Goal: Navigation & Orientation: Find specific page/section

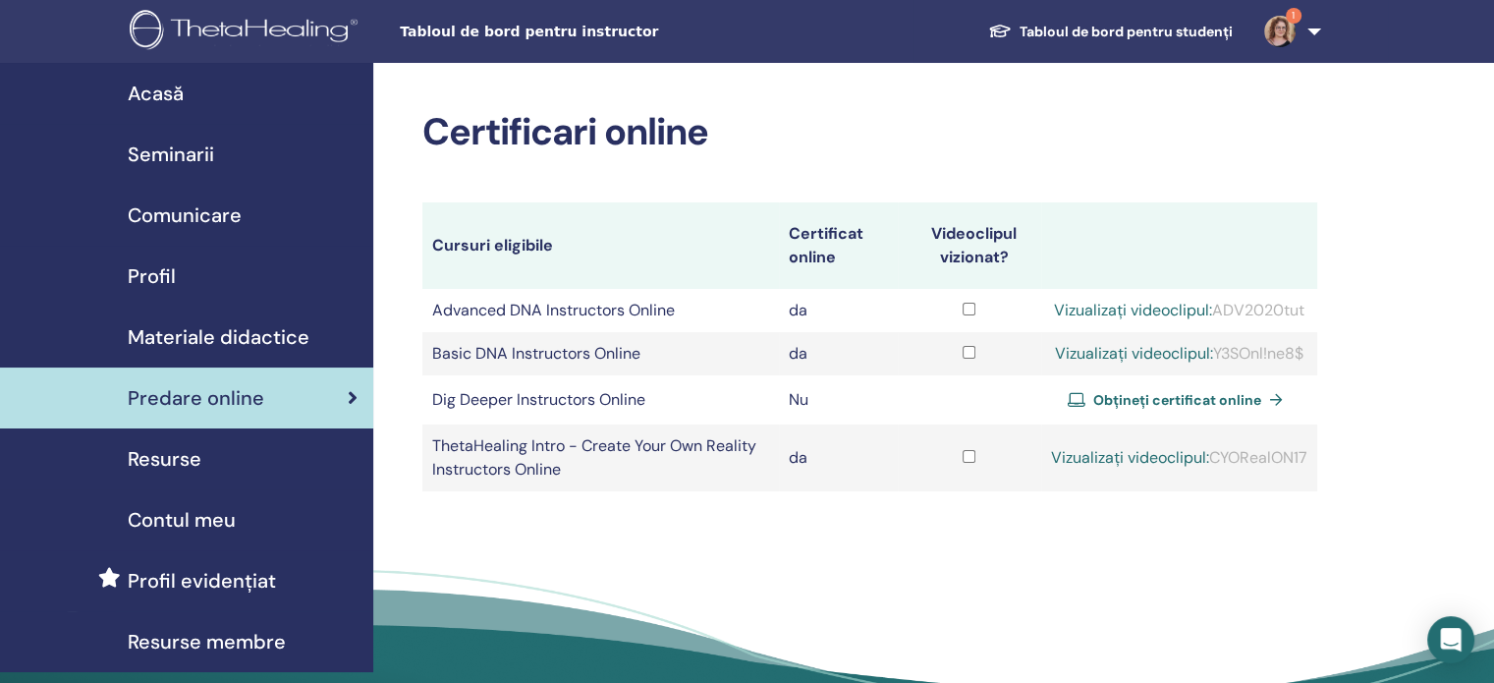
click at [184, 147] on span "Seminarii" at bounding box center [171, 153] width 86 height 29
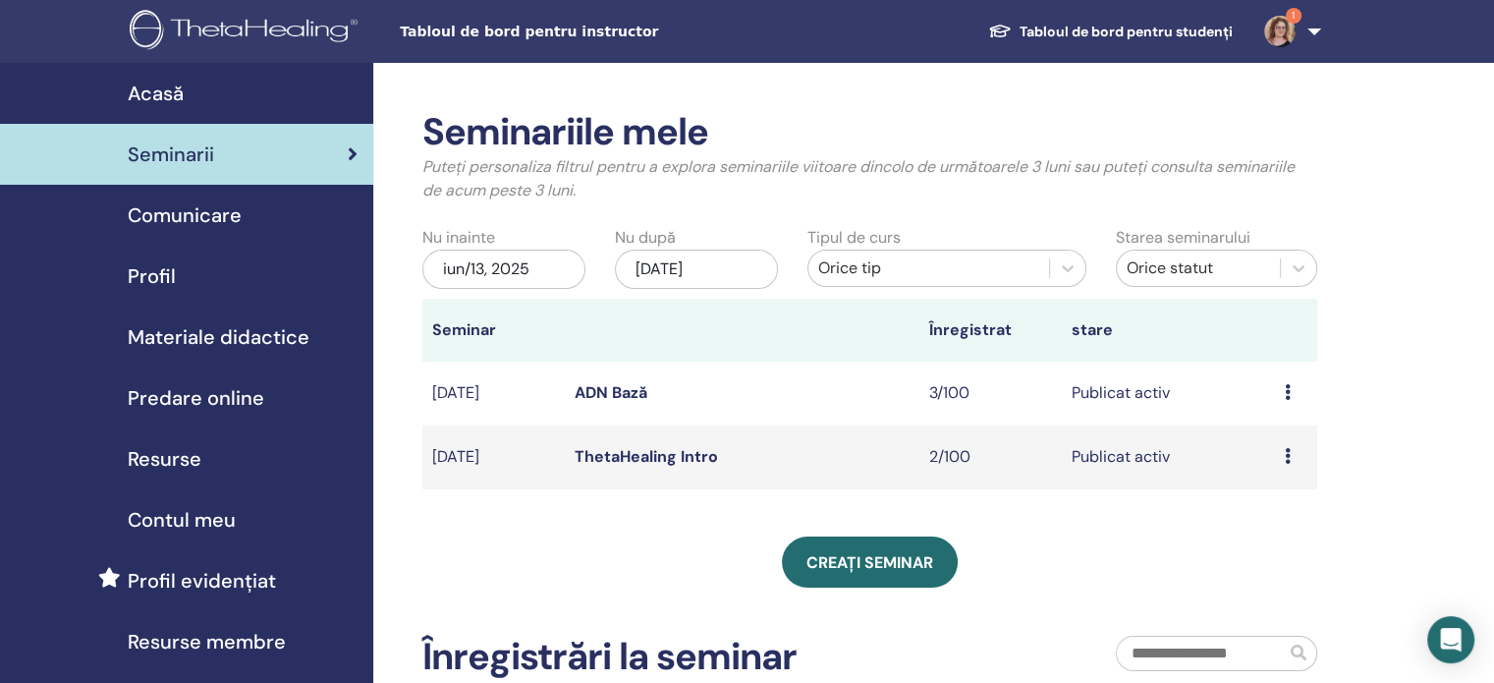
click at [1141, 454] on td "Publicat activ" at bounding box center [1168, 457] width 213 height 64
click at [1285, 455] on icon at bounding box center [1288, 456] width 6 height 16
click at [1277, 467] on link "previzualizare" at bounding box center [1282, 470] width 99 height 21
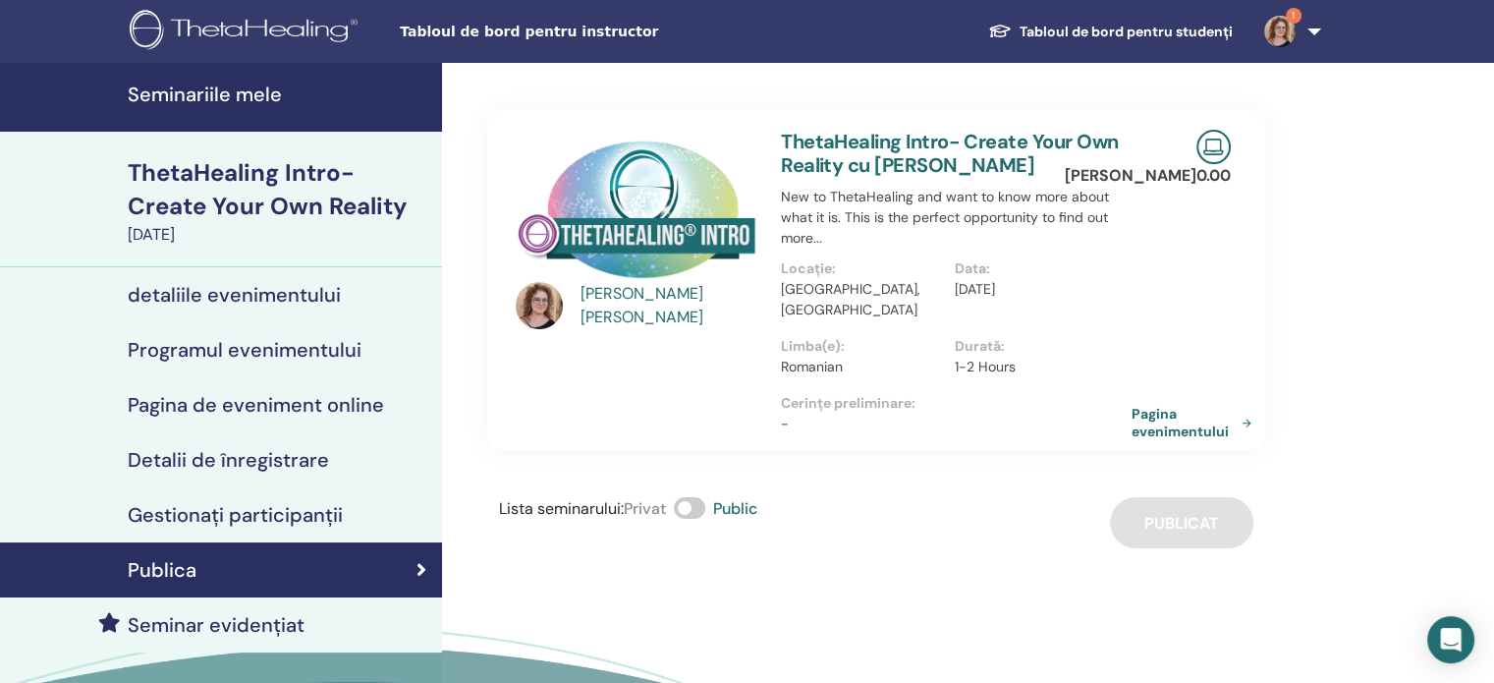
click at [1219, 410] on link "Pagina evenimentului" at bounding box center [1196, 422] width 128 height 35
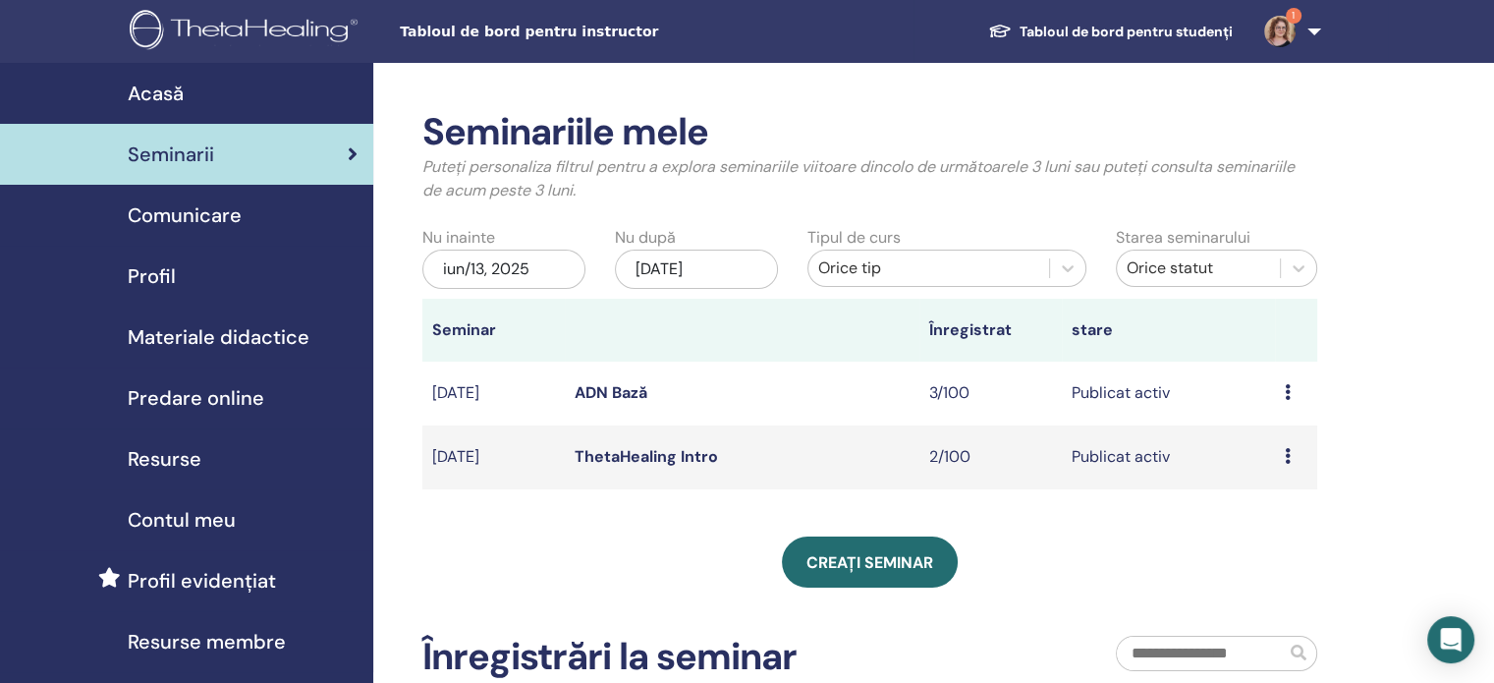
click at [1287, 388] on icon at bounding box center [1288, 392] width 6 height 16
click at [1282, 400] on link "previzualizare" at bounding box center [1285, 403] width 99 height 21
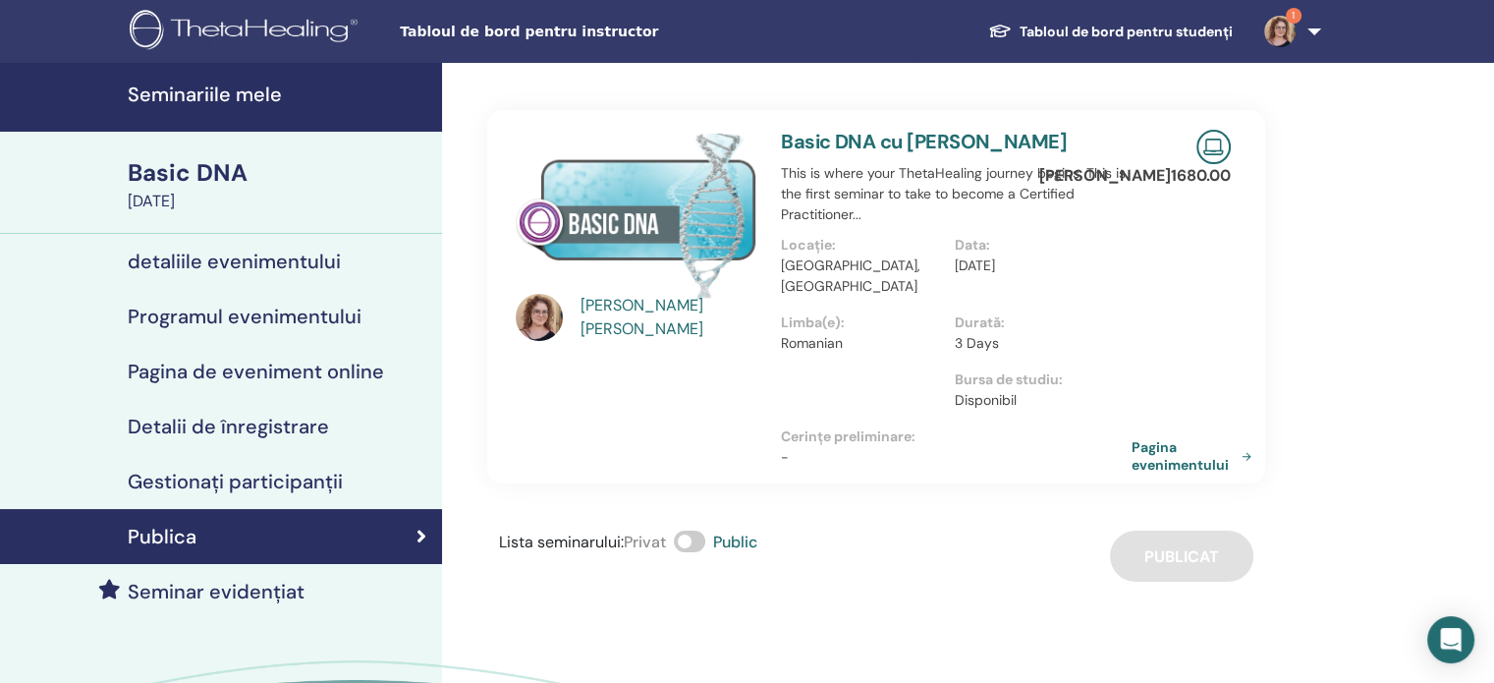
click at [1147, 438] on link "Pagina evenimentului" at bounding box center [1196, 455] width 128 height 35
